Goal: Information Seeking & Learning: Compare options

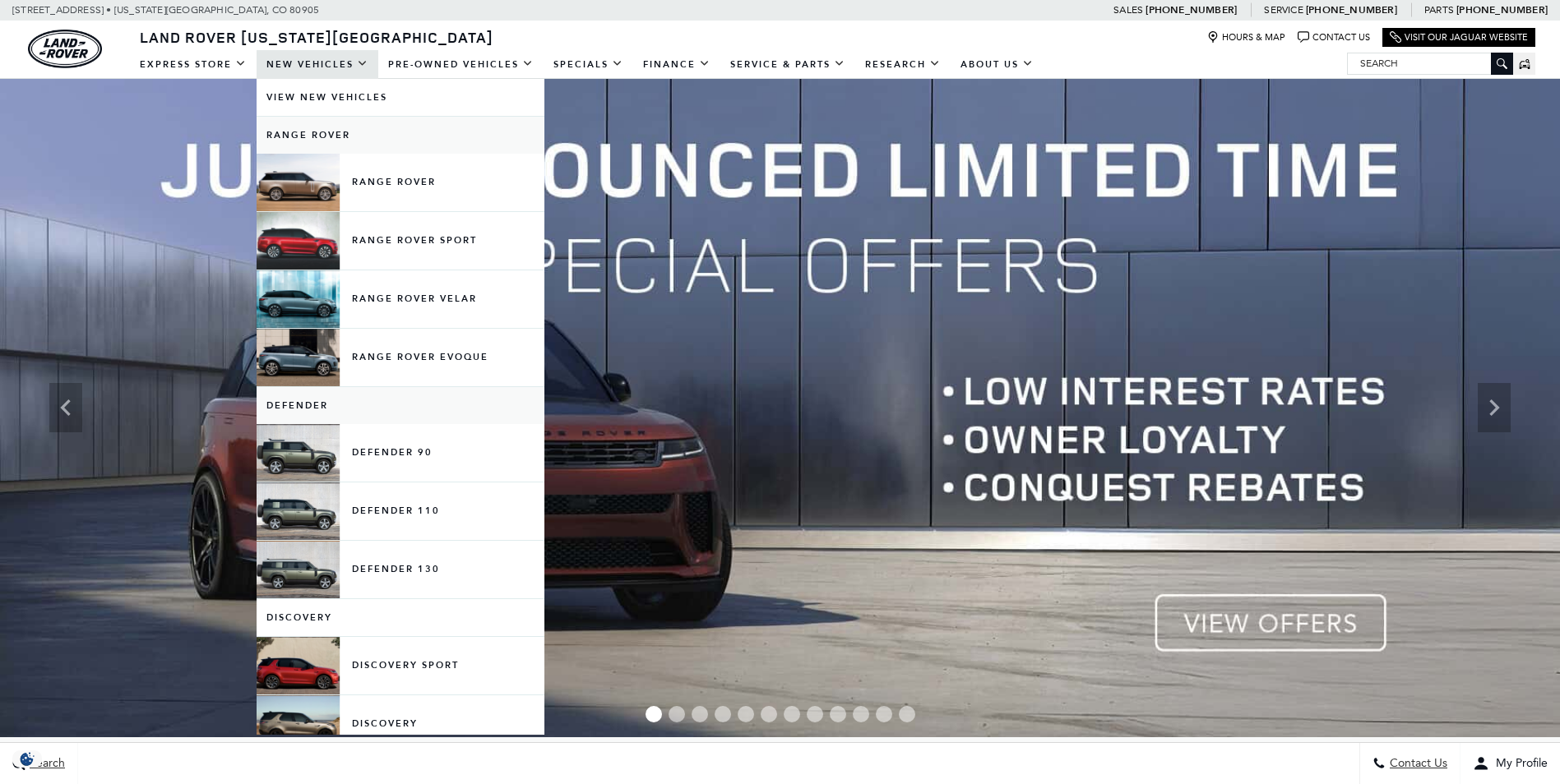
click at [331, 62] on link "New Vehicles" at bounding box center [317, 64] width 122 height 29
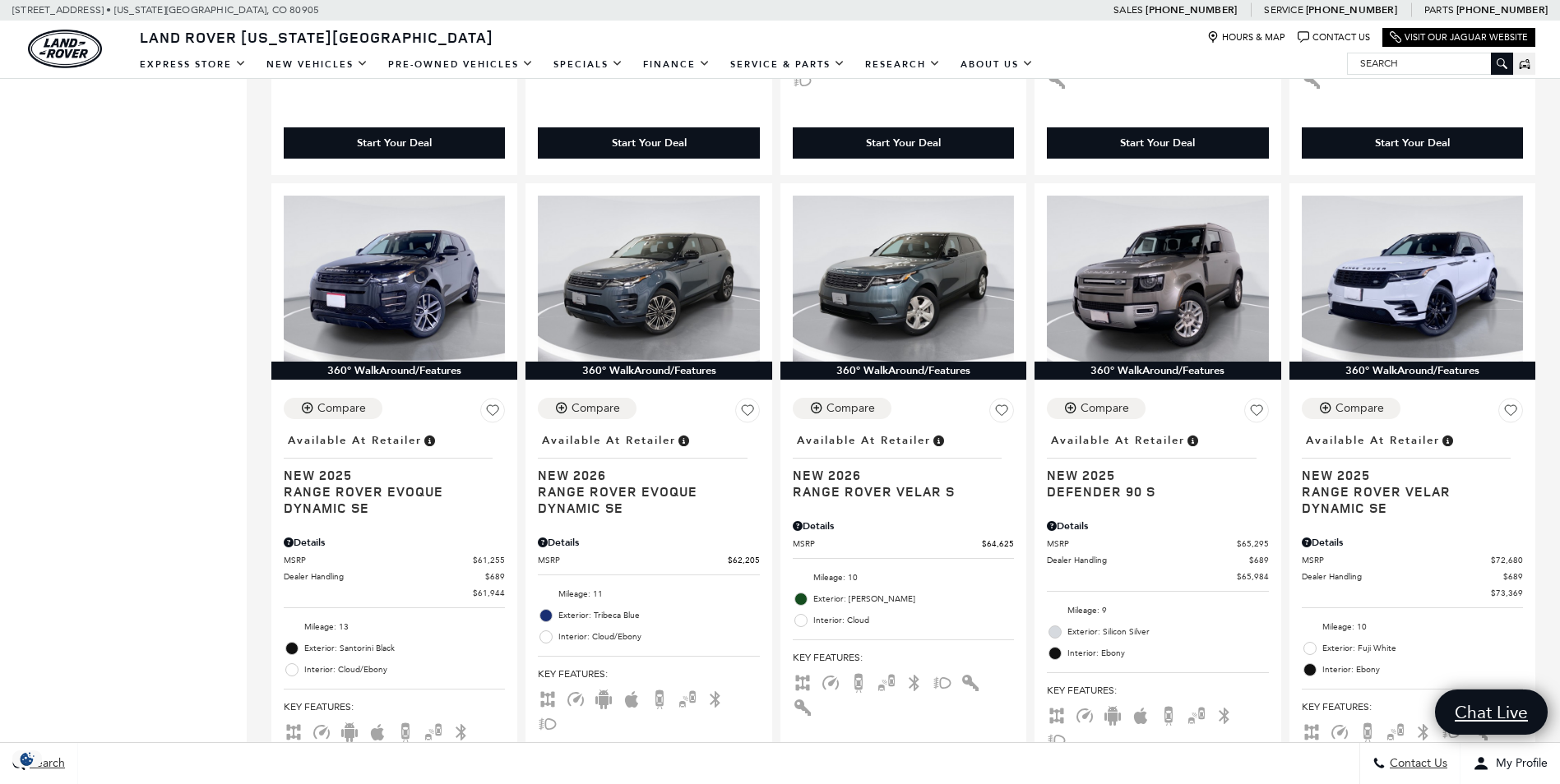
scroll to position [1019, 0]
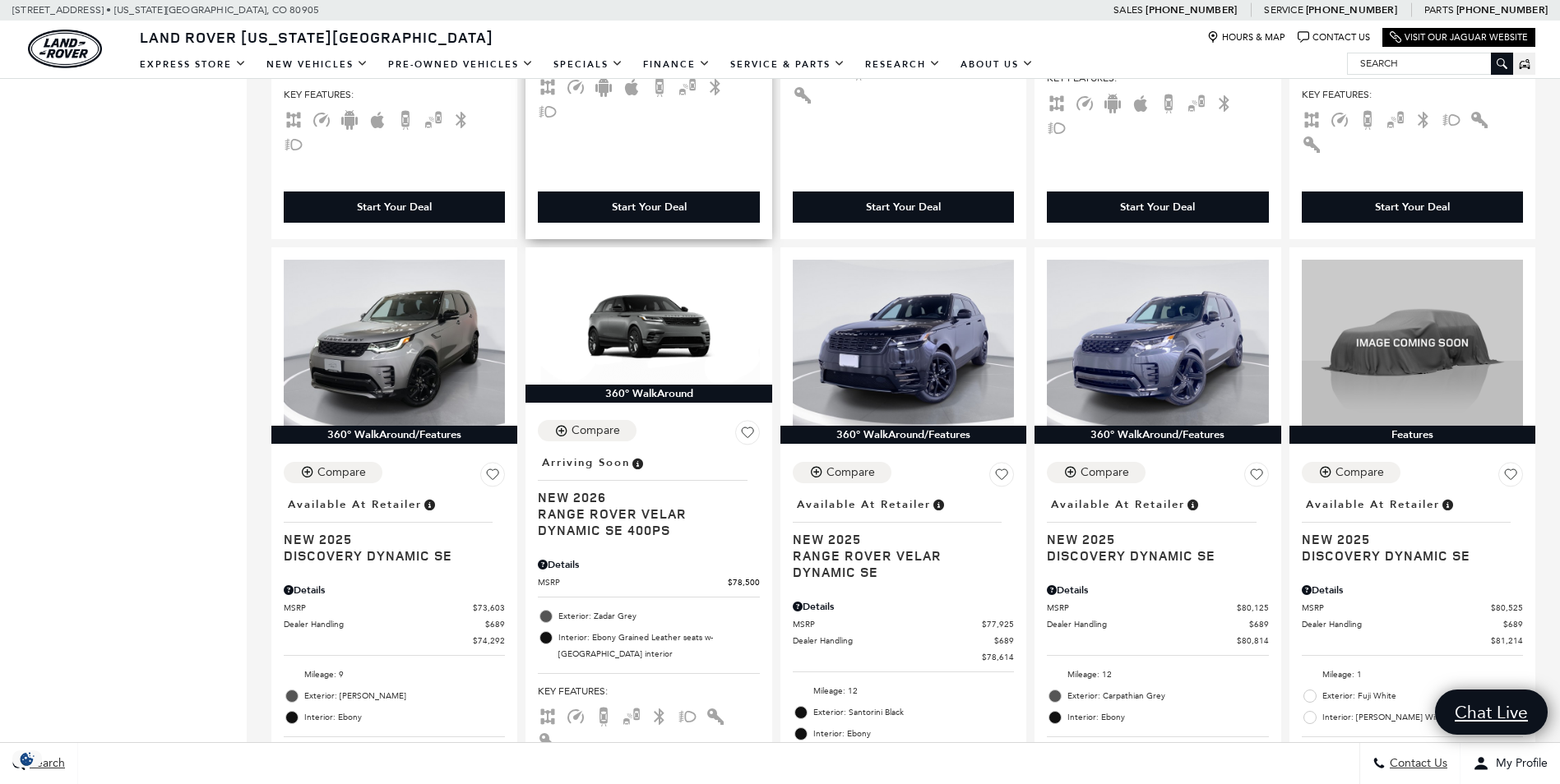
scroll to position [1611, 0]
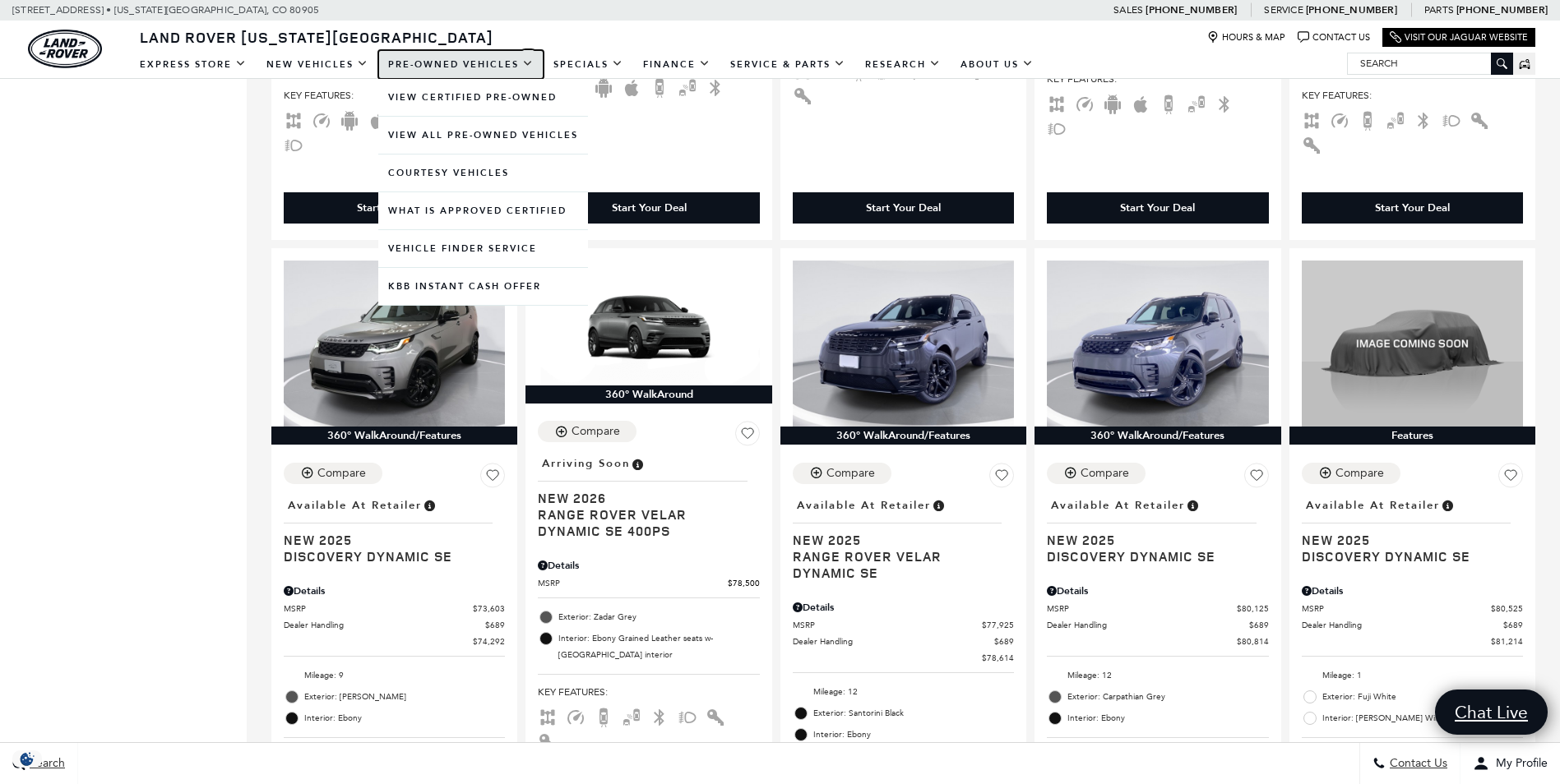
click at [481, 61] on link "Pre-Owned Vehicles" at bounding box center [460, 64] width 165 height 29
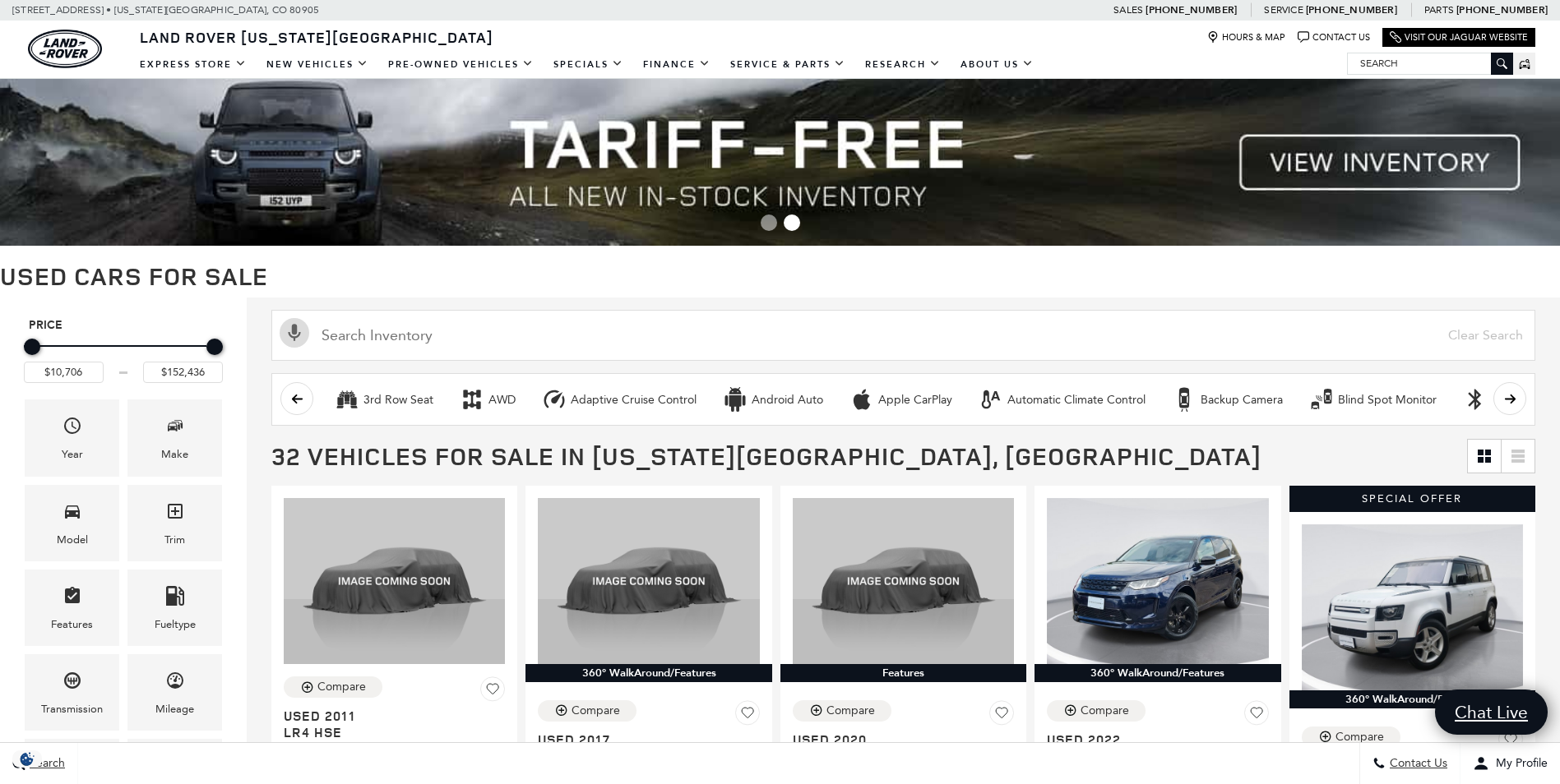
click at [411, 266] on h1 "Used Cars for Sale" at bounding box center [780, 276] width 1560 height 27
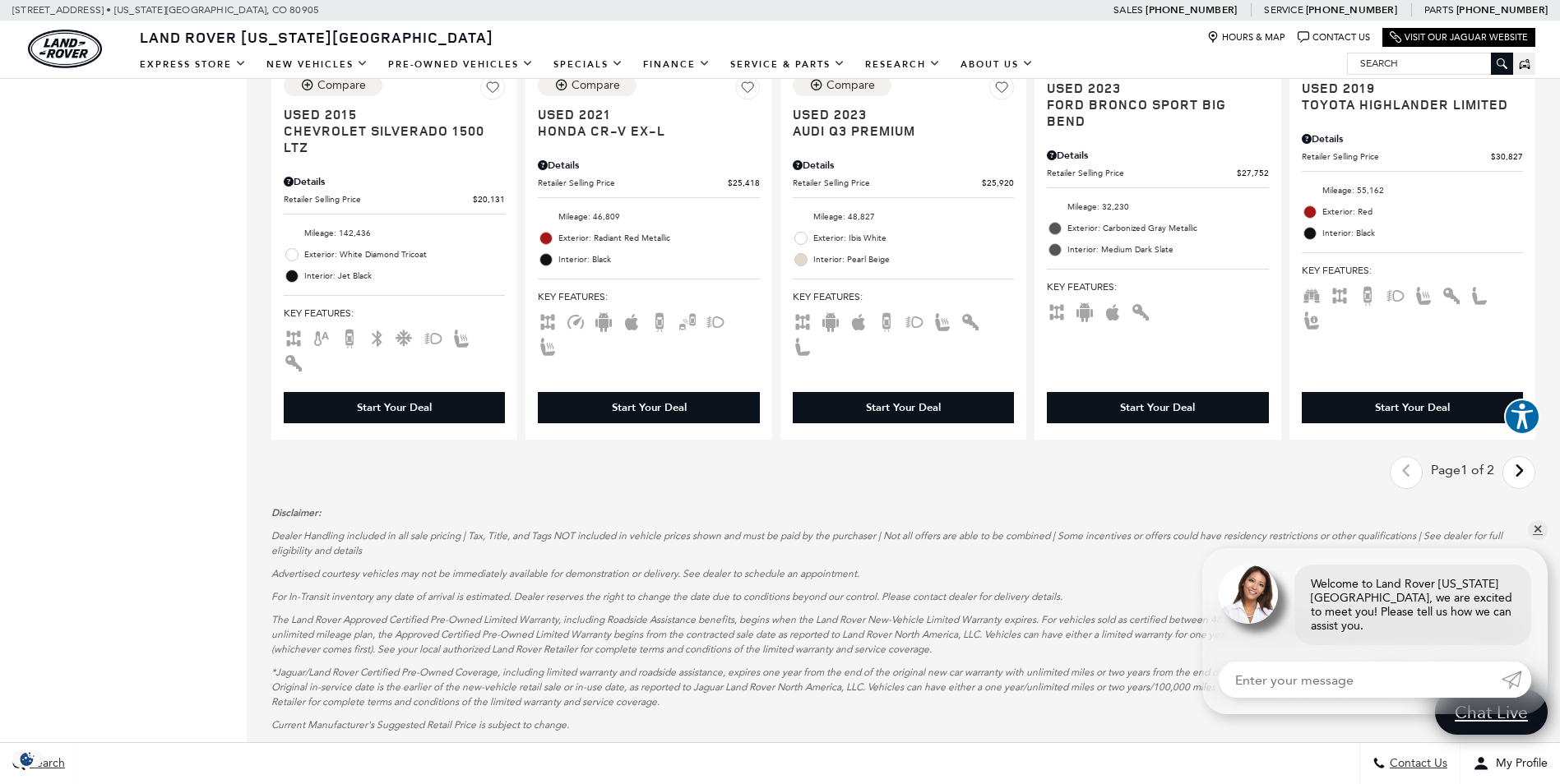
scroll to position [2499, 0]
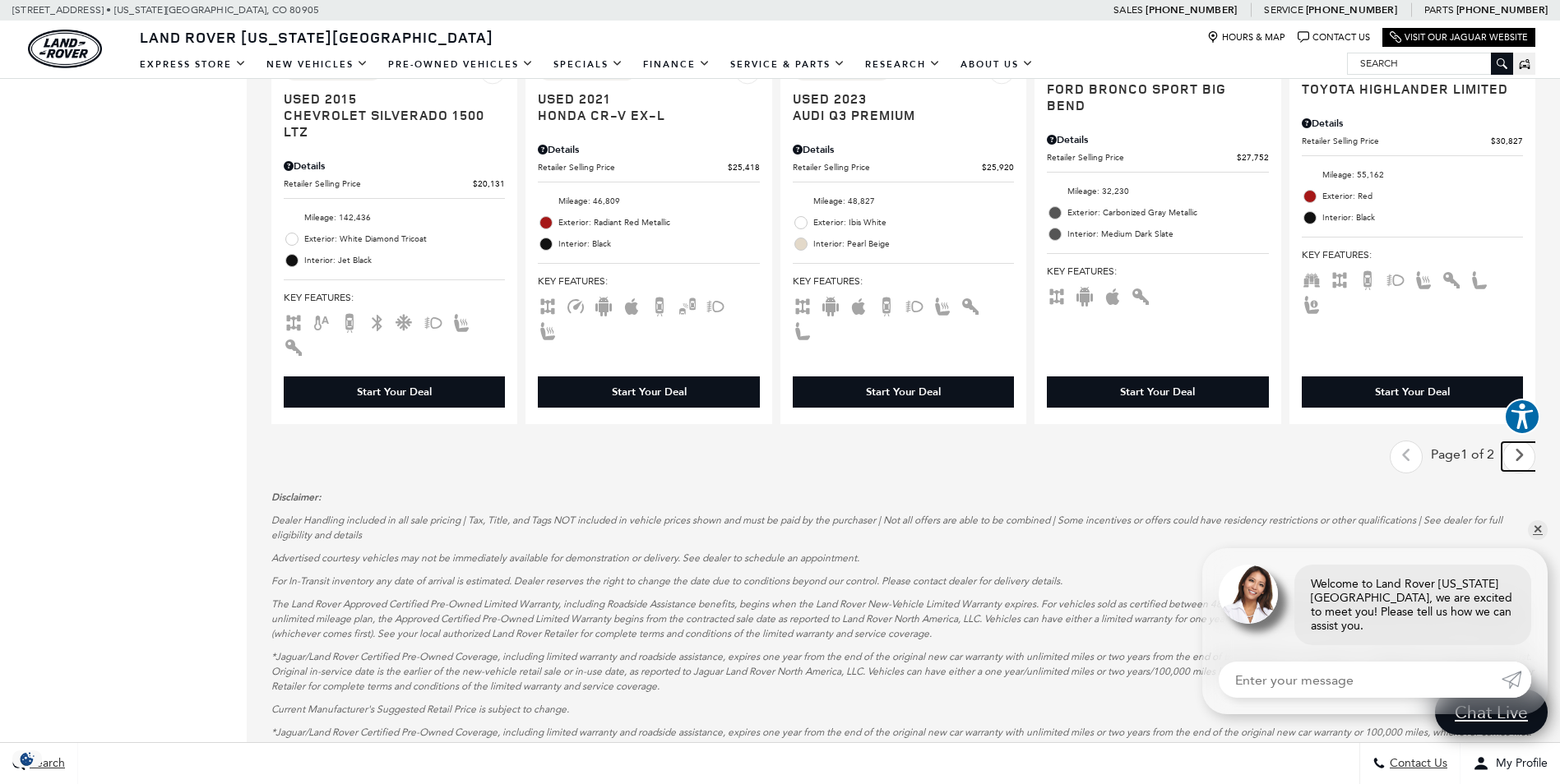
click at [1524, 442] on icon "next page" at bounding box center [1519, 455] width 11 height 26
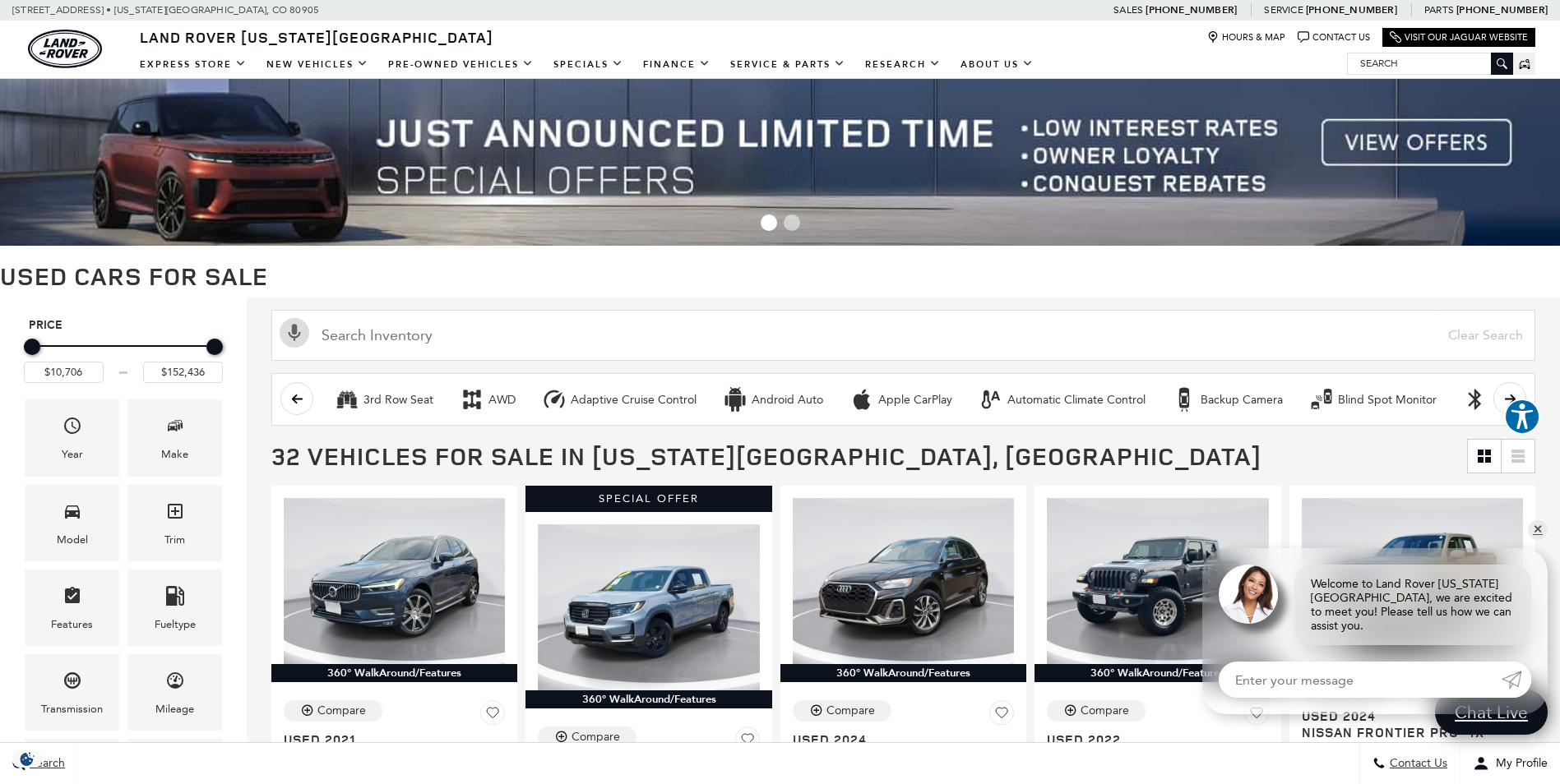
scroll to position [33, 0]
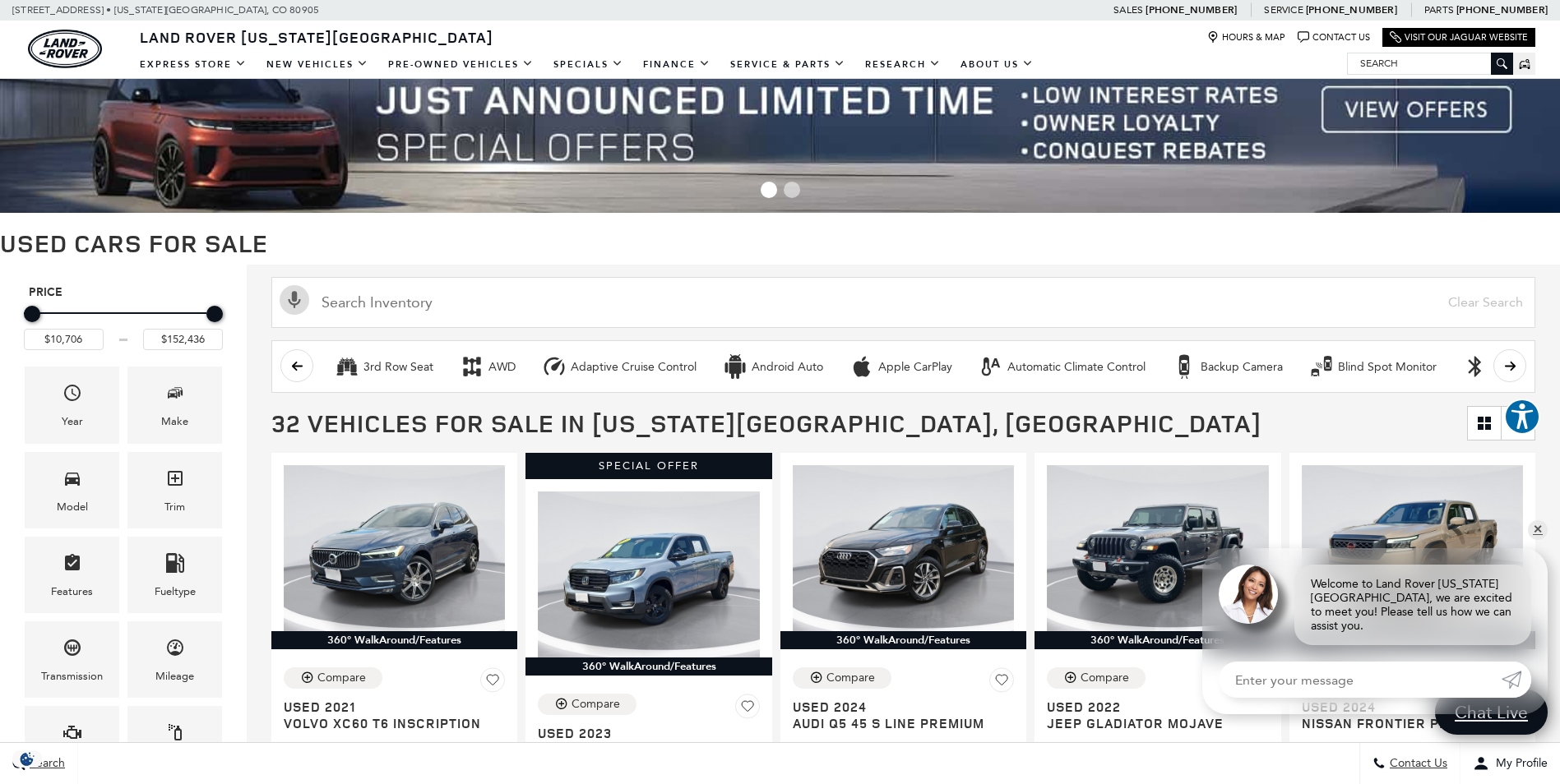
click at [1232, 239] on h1 "Used Cars for Sale" at bounding box center [780, 243] width 1560 height 27
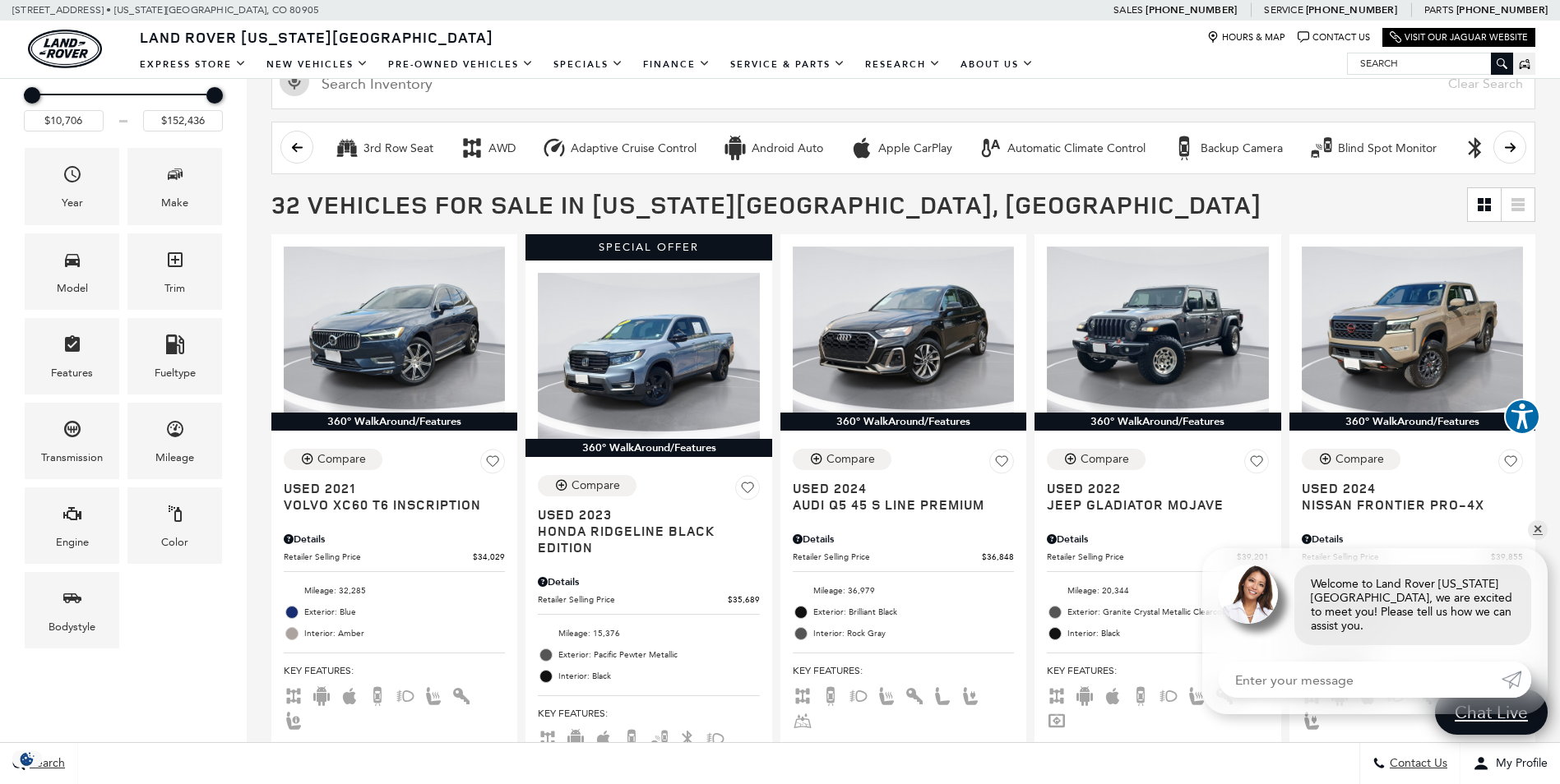
scroll to position [329, 0]
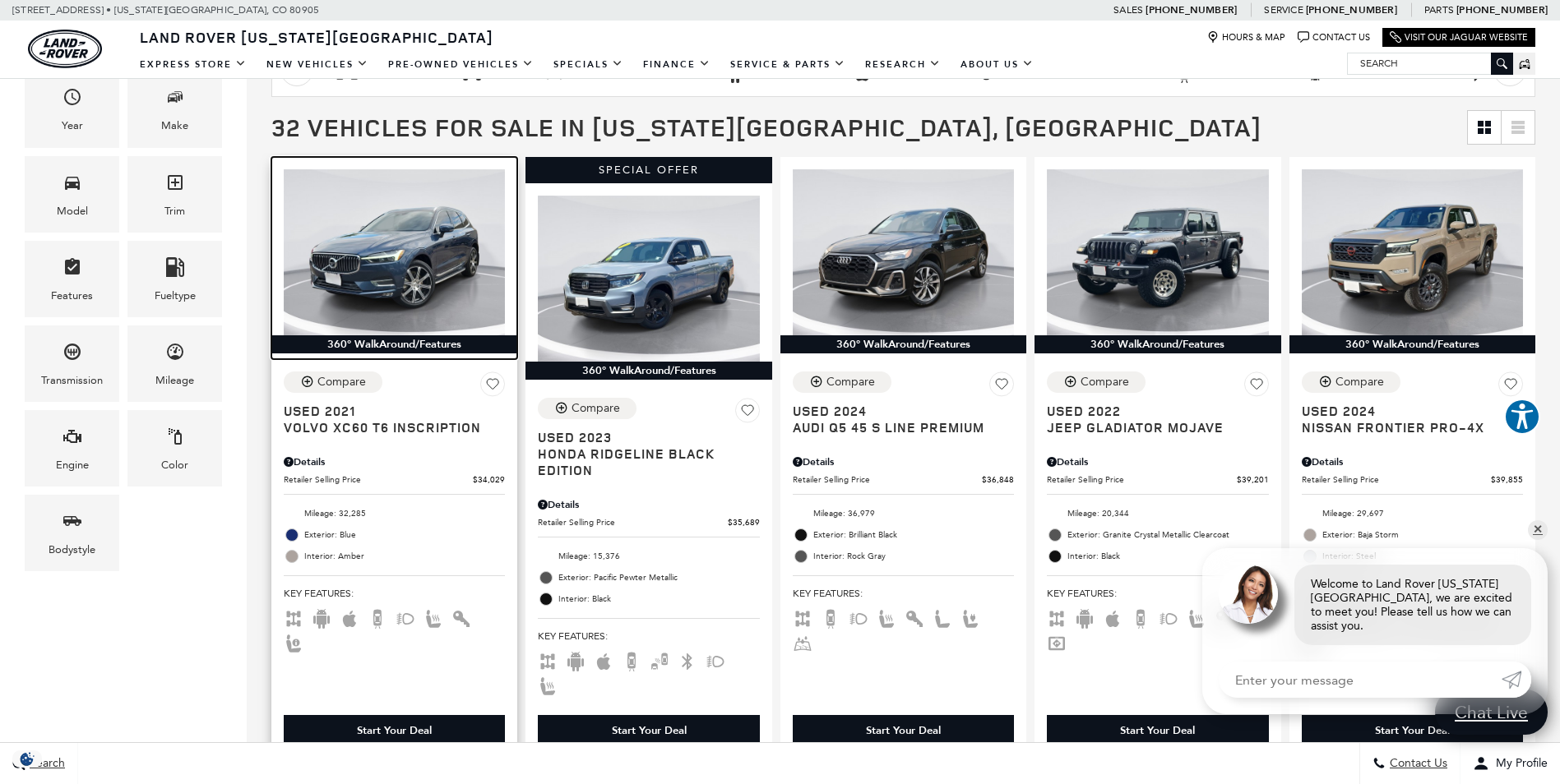
click at [364, 250] on img at bounding box center [394, 252] width 222 height 166
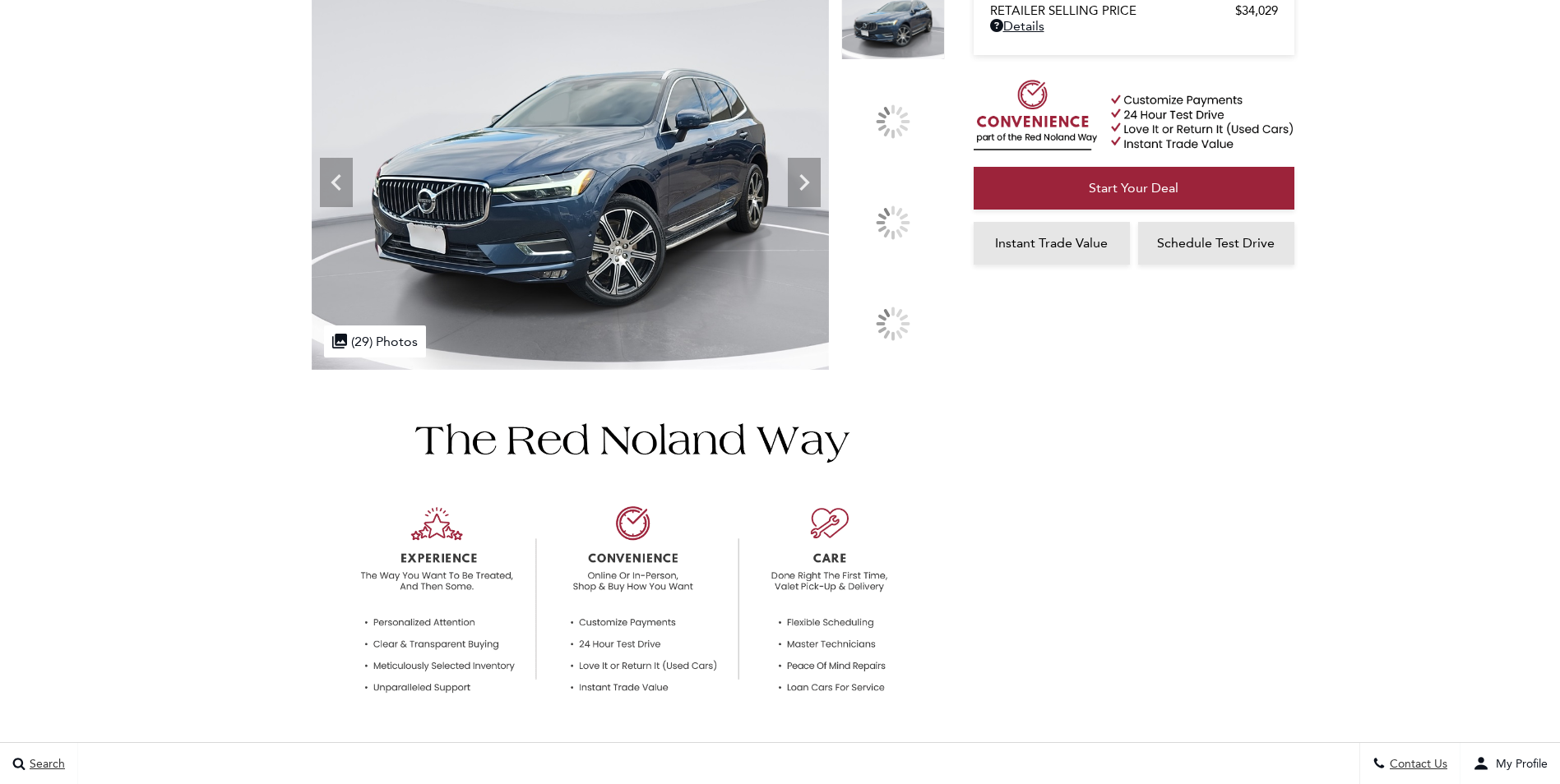
scroll to position [394, 0]
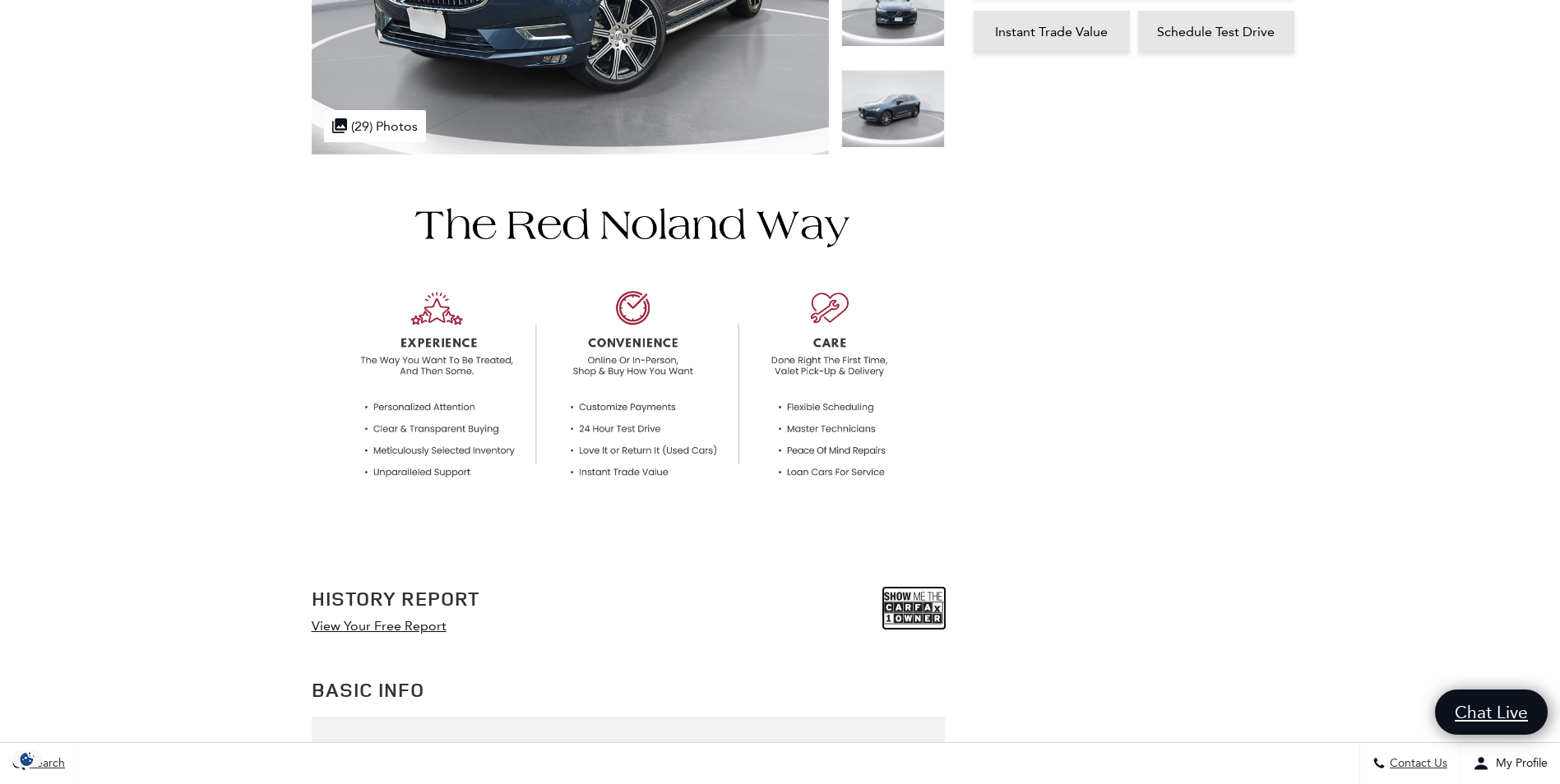
click at [906, 611] on img at bounding box center [913, 608] width 61 height 41
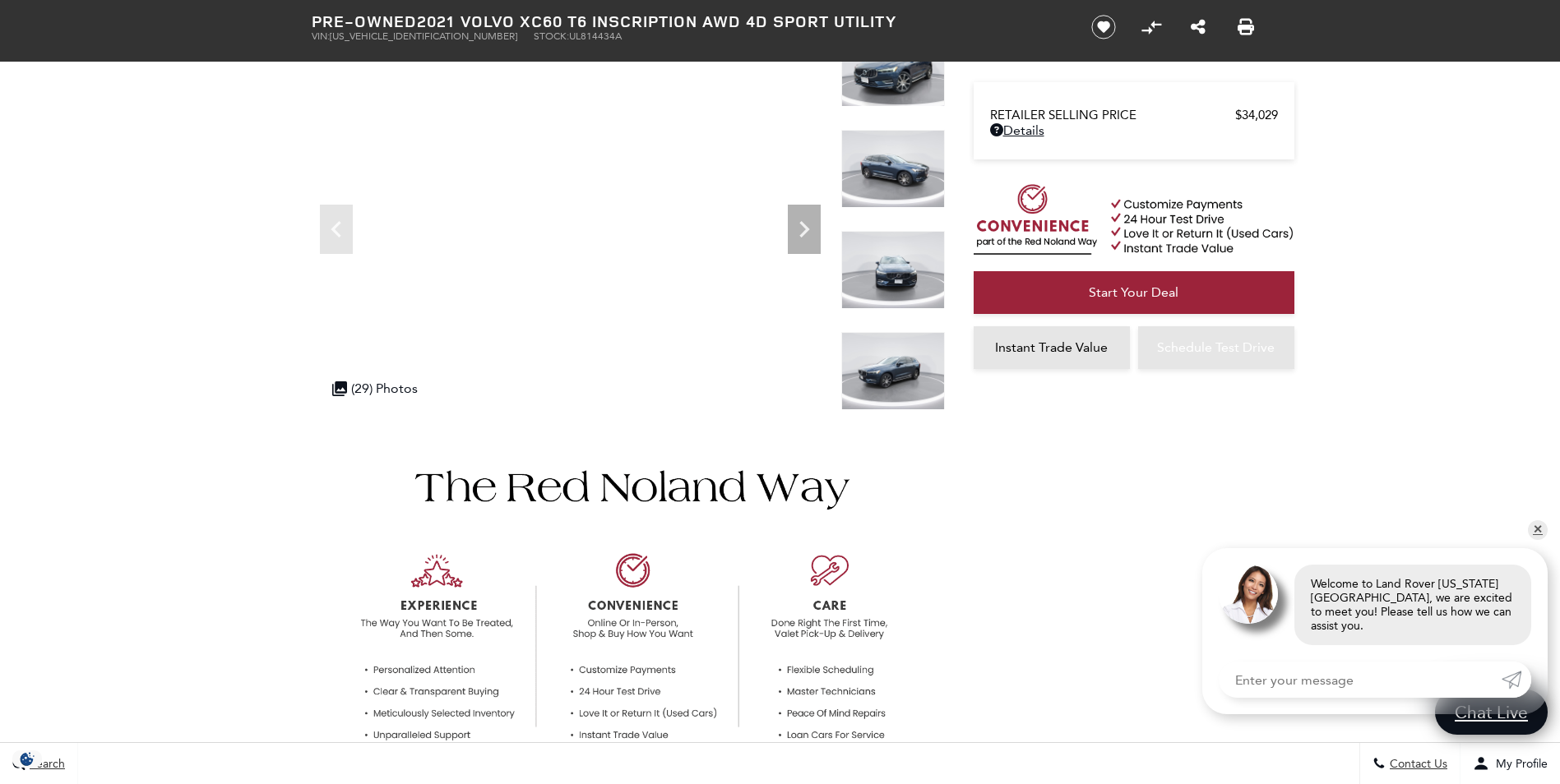
scroll to position [0, 0]
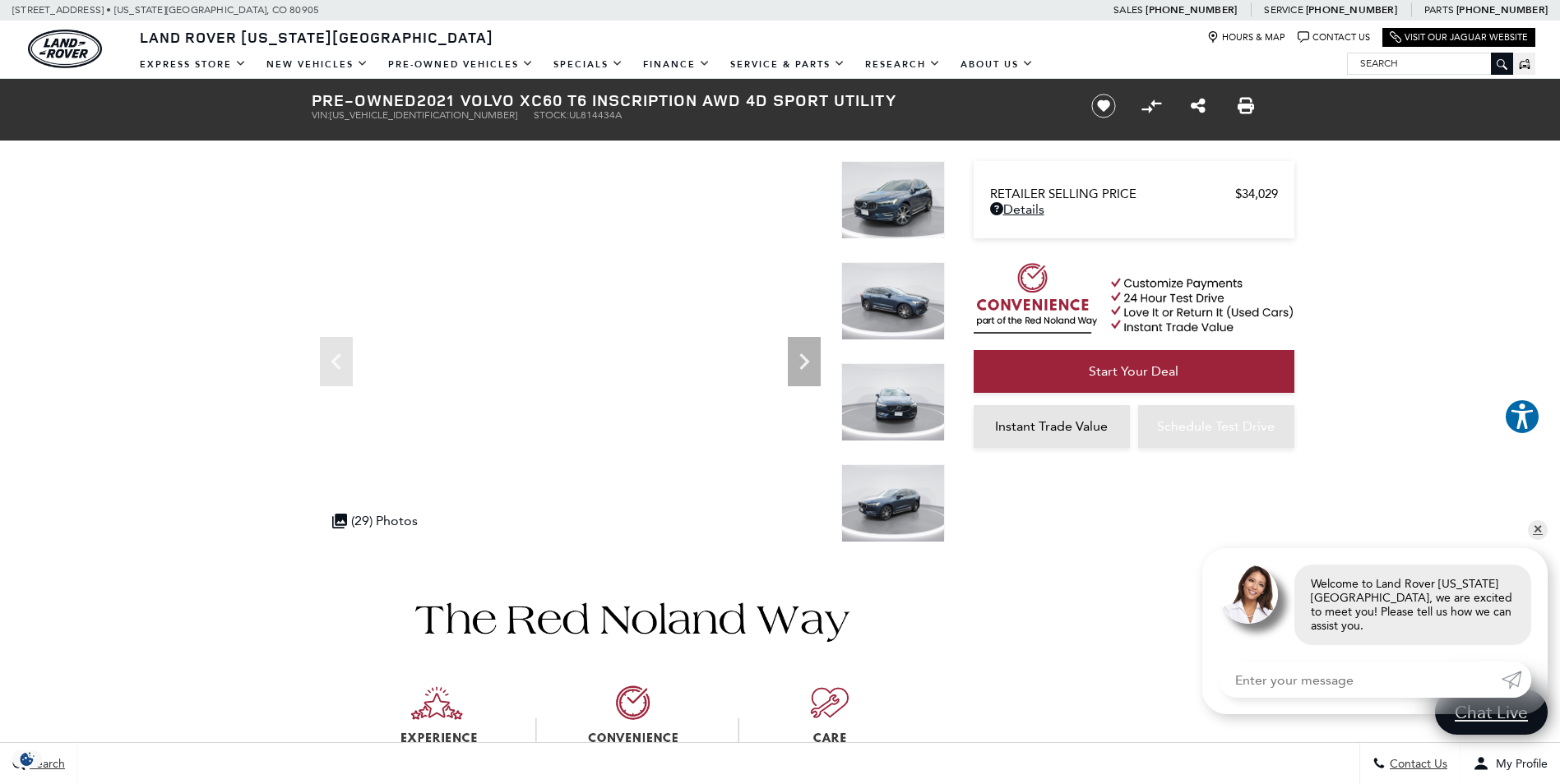
click at [900, 505] on img at bounding box center [893, 504] width 104 height 78
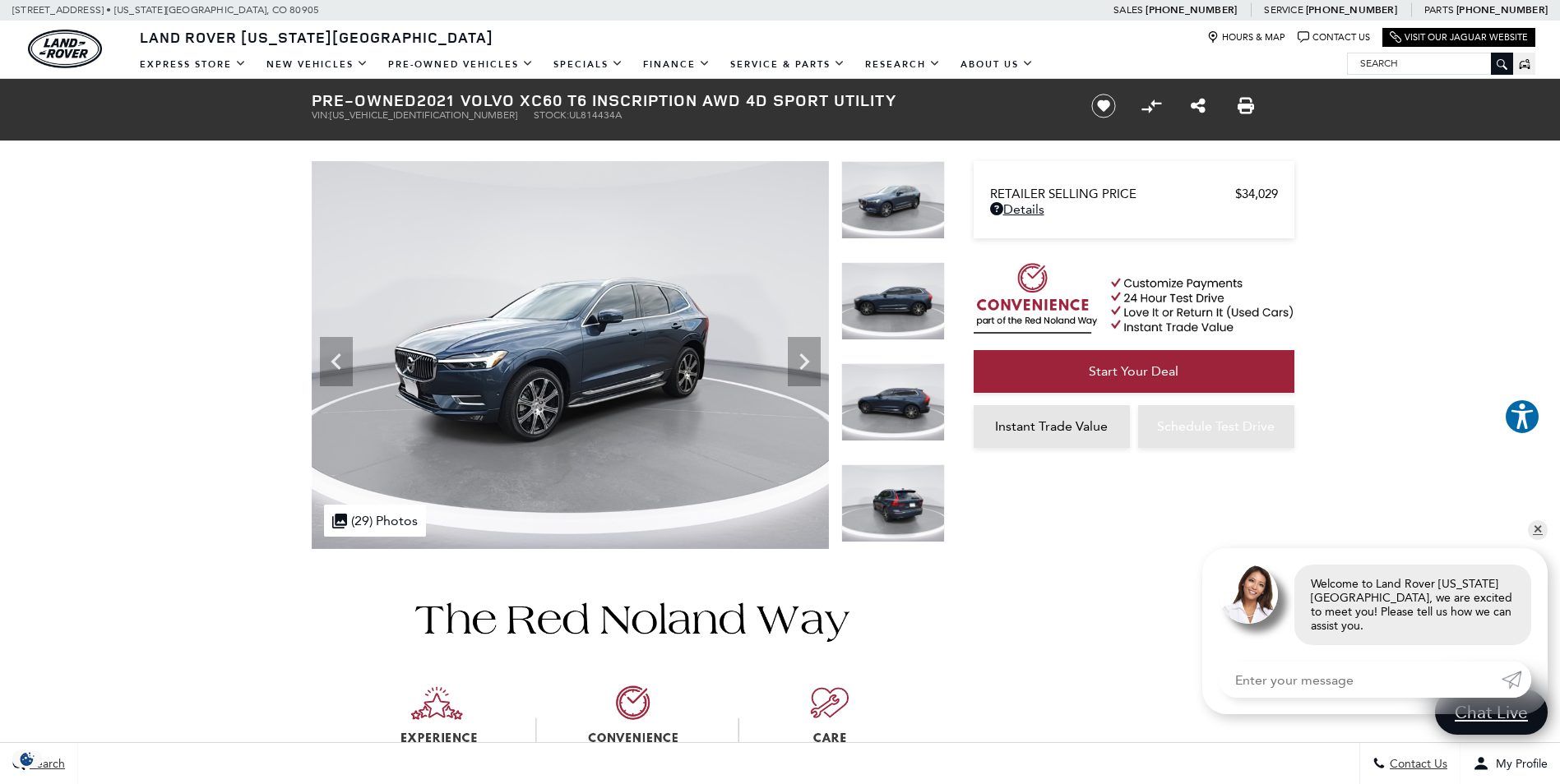
click at [903, 396] on img at bounding box center [893, 402] width 104 height 78
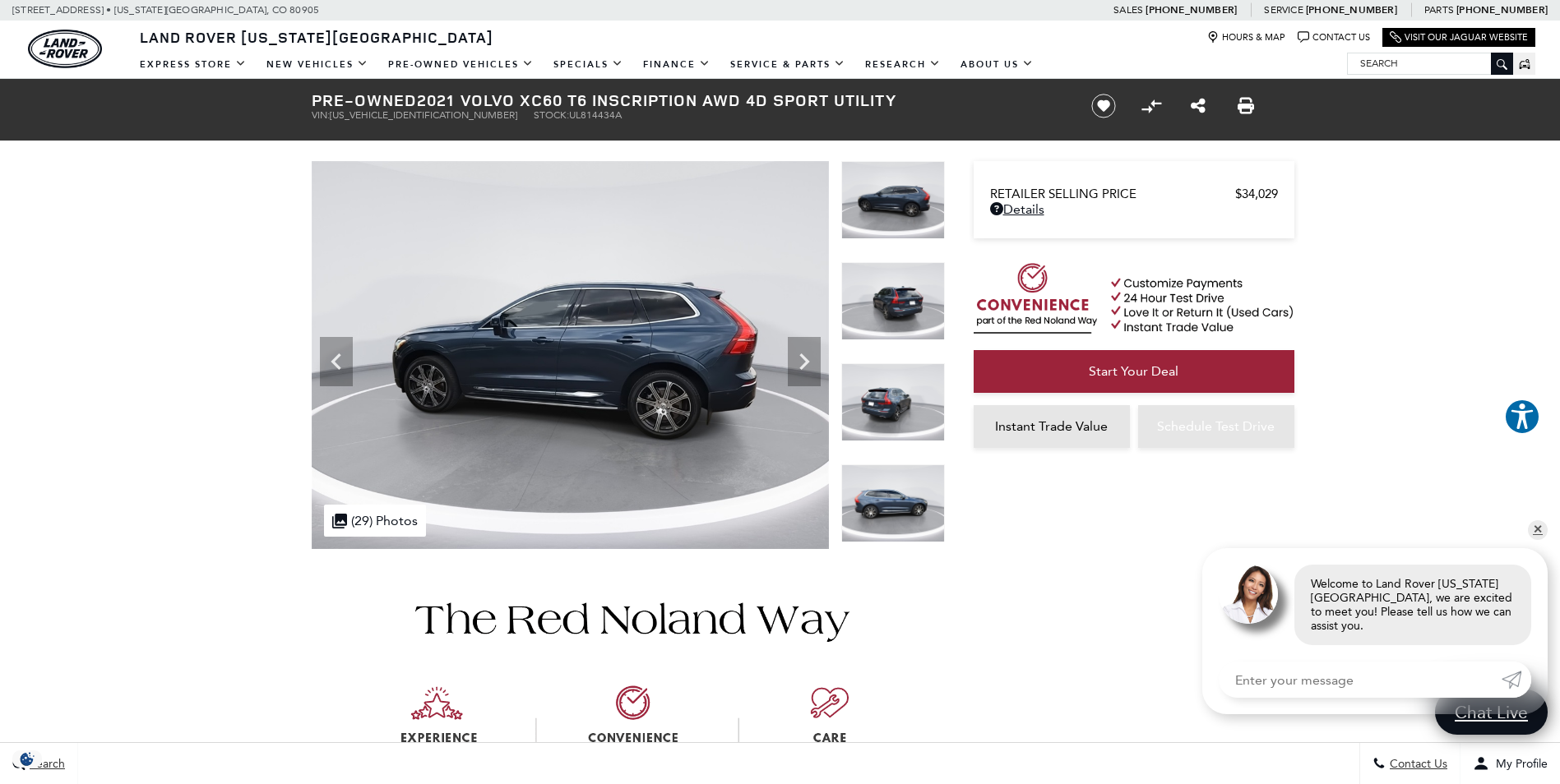
click at [904, 500] on img at bounding box center [893, 504] width 104 height 78
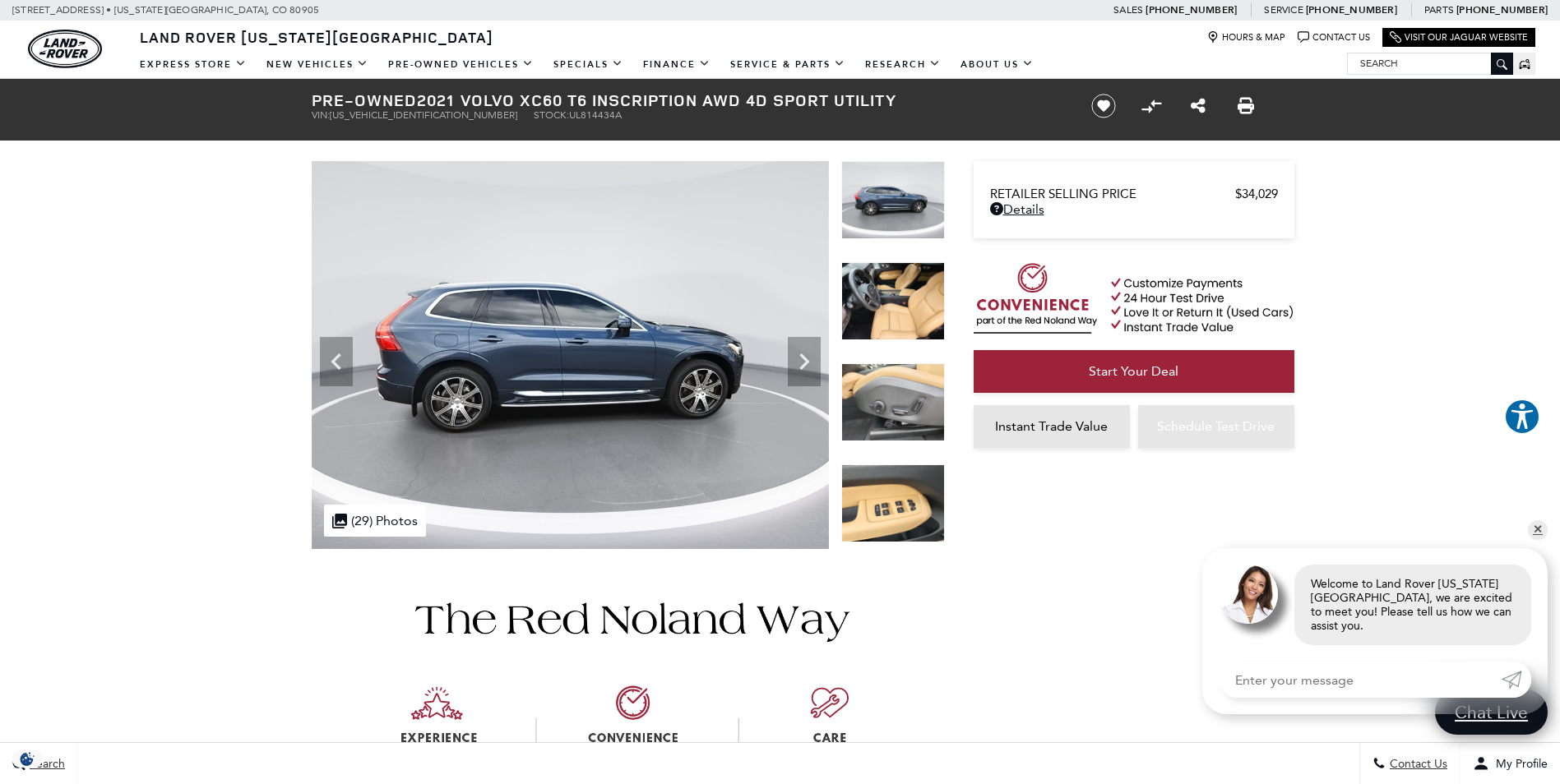
click at [903, 312] on img at bounding box center [893, 301] width 104 height 78
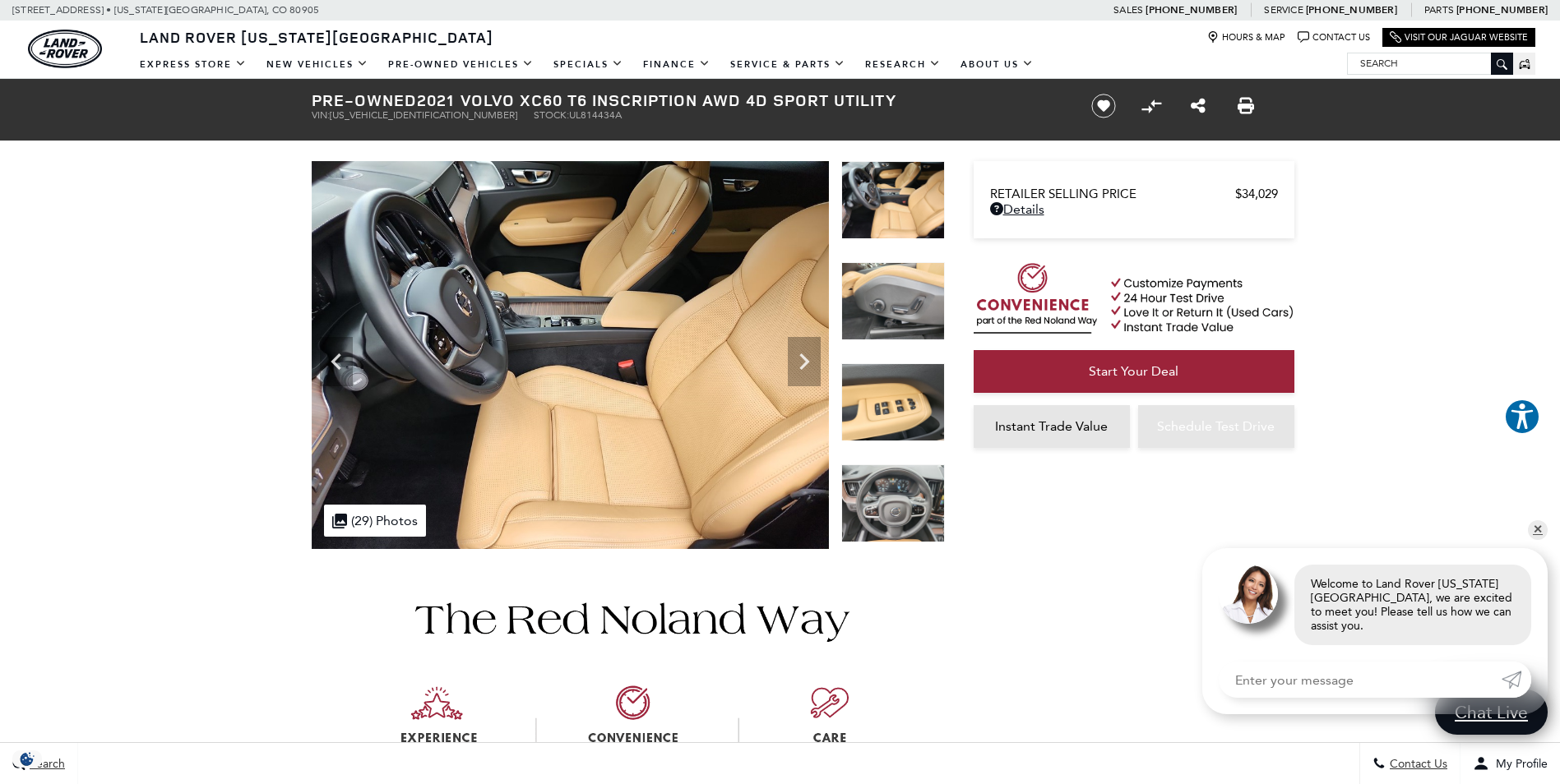
click at [897, 392] on img at bounding box center [893, 402] width 104 height 78
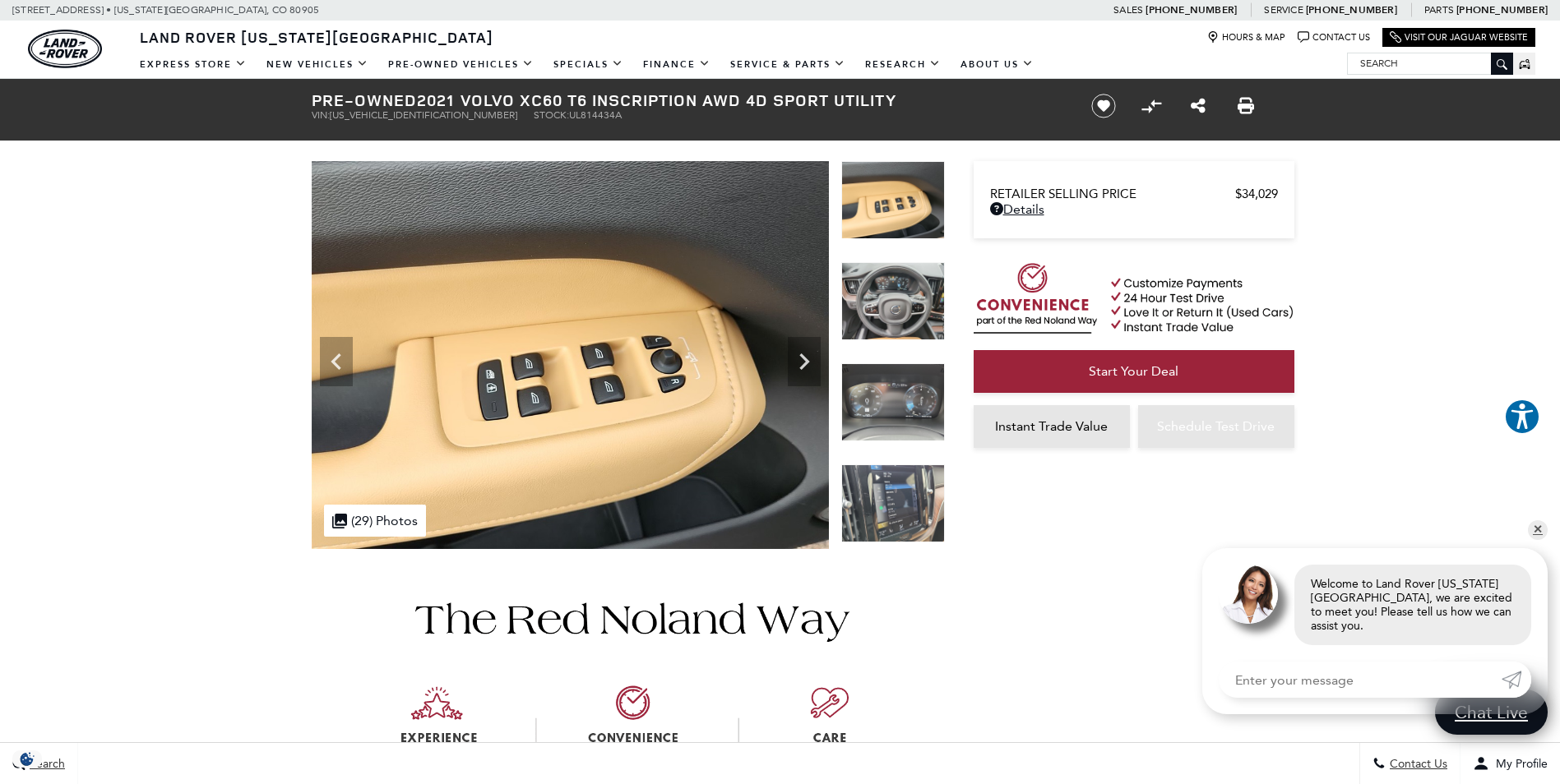
click at [889, 476] on img at bounding box center [893, 504] width 104 height 78
